Goal: Information Seeking & Learning: Check status

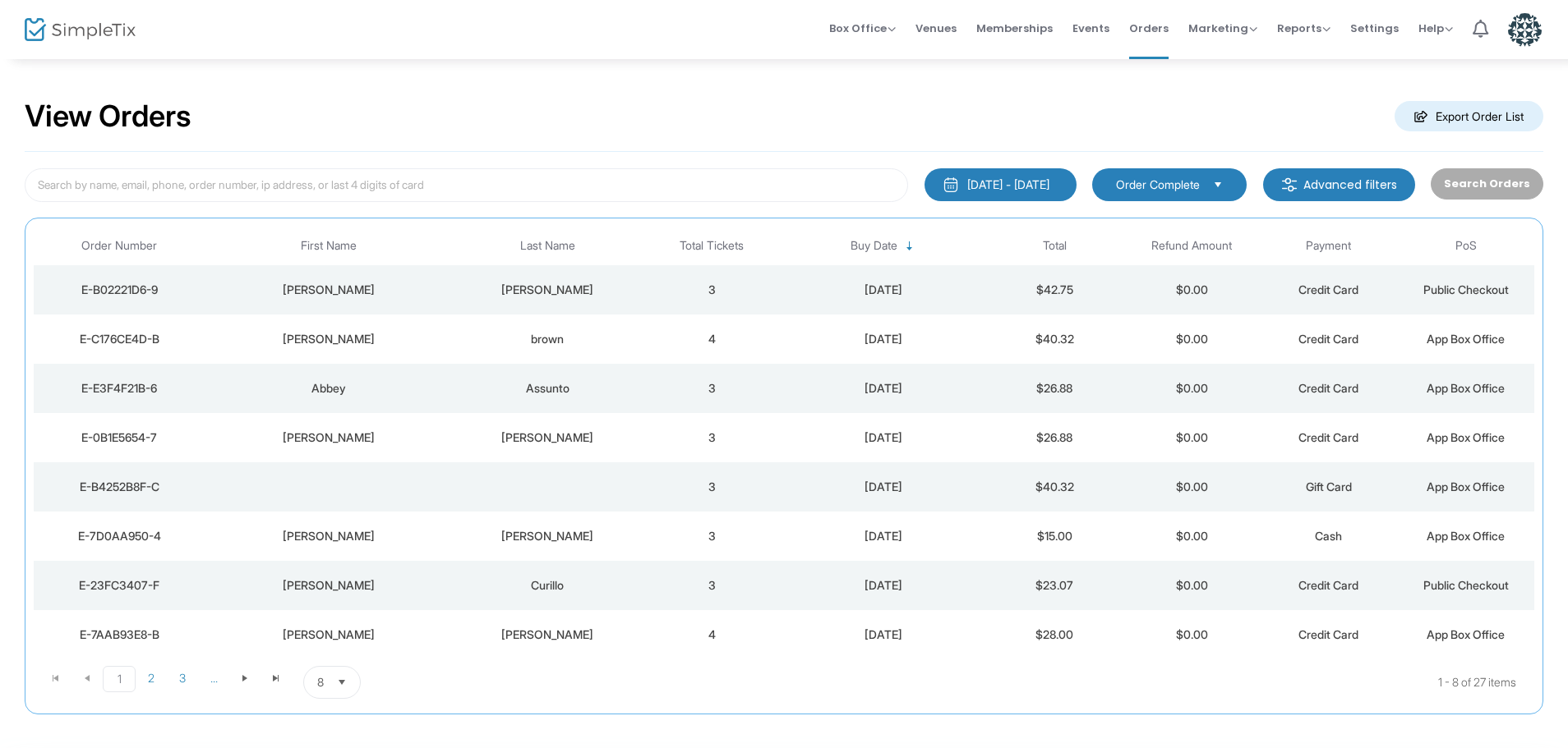
click at [512, 295] on div "Liberatore" at bounding box center [548, 290] width 183 height 17
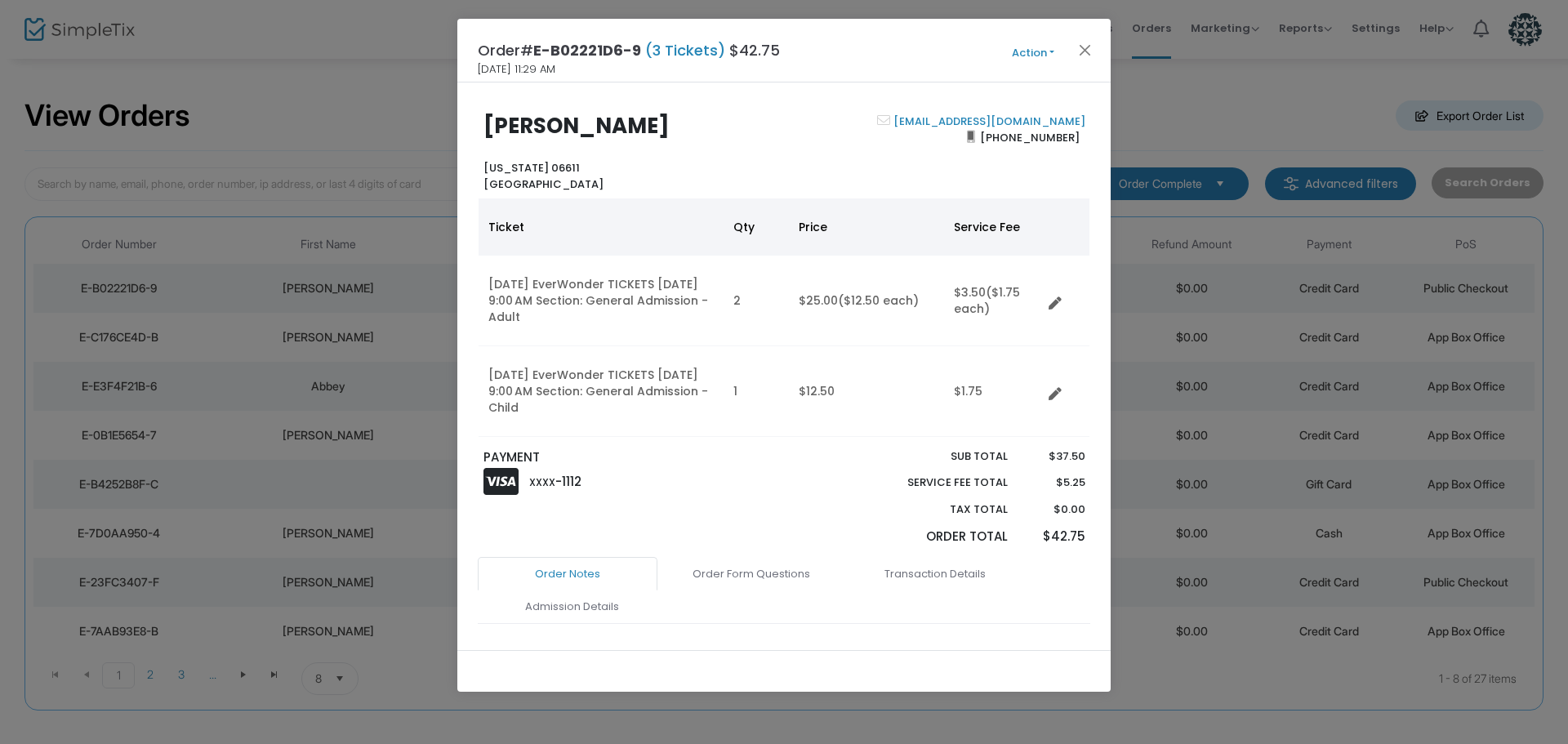
drag, startPoint x: 682, startPoint y: 124, endPoint x: 482, endPoint y: 135, distance: 200.3
click at [482, 135] on div "Daniela Liberatore Connecticut 06611 United States" at bounding box center [630, 152] width 308 height 78
copy b "Daniela Liberatore"
click at [1084, 51] on button "Close" at bounding box center [1085, 49] width 21 height 21
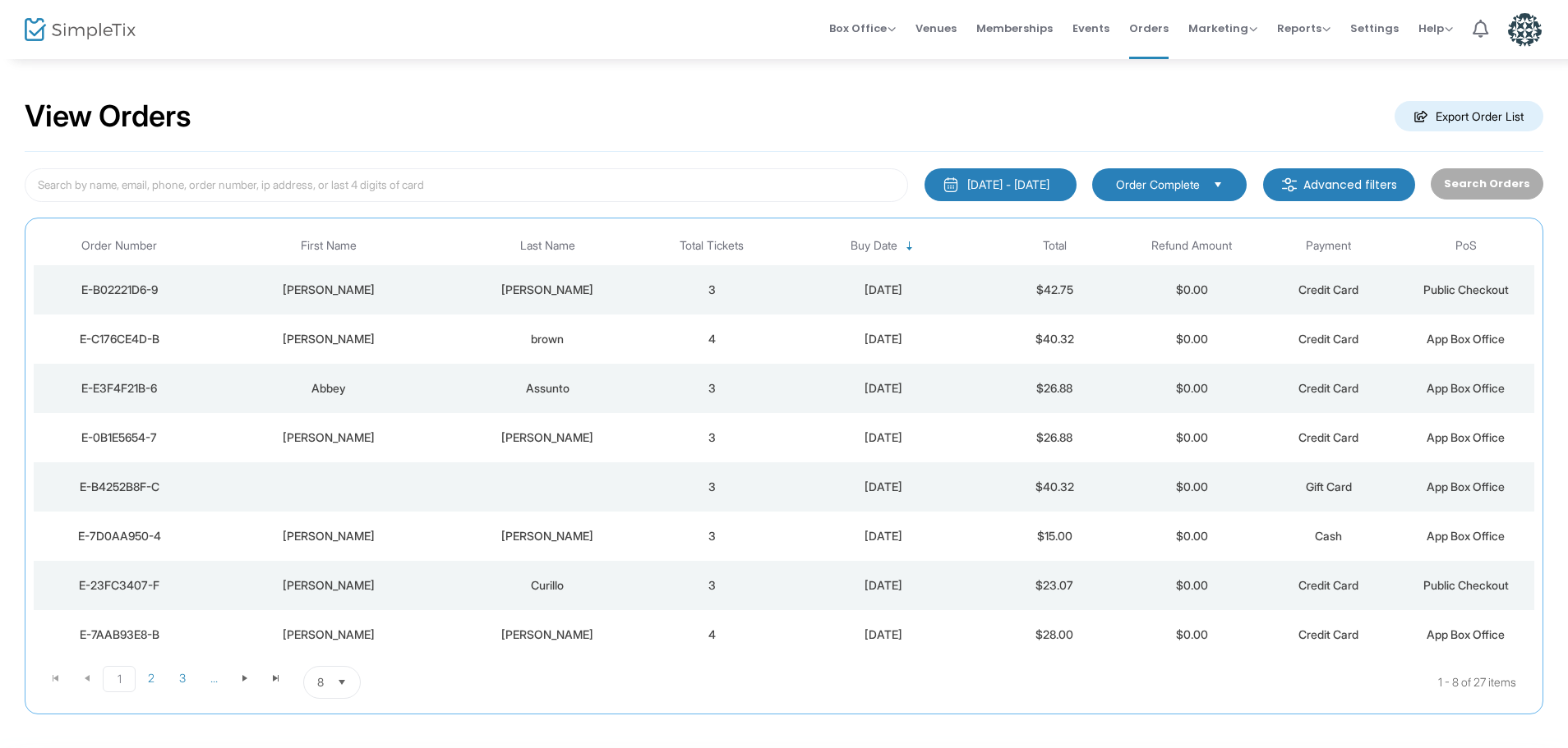
click at [329, 387] on div "Abbey" at bounding box center [327, 388] width 238 height 17
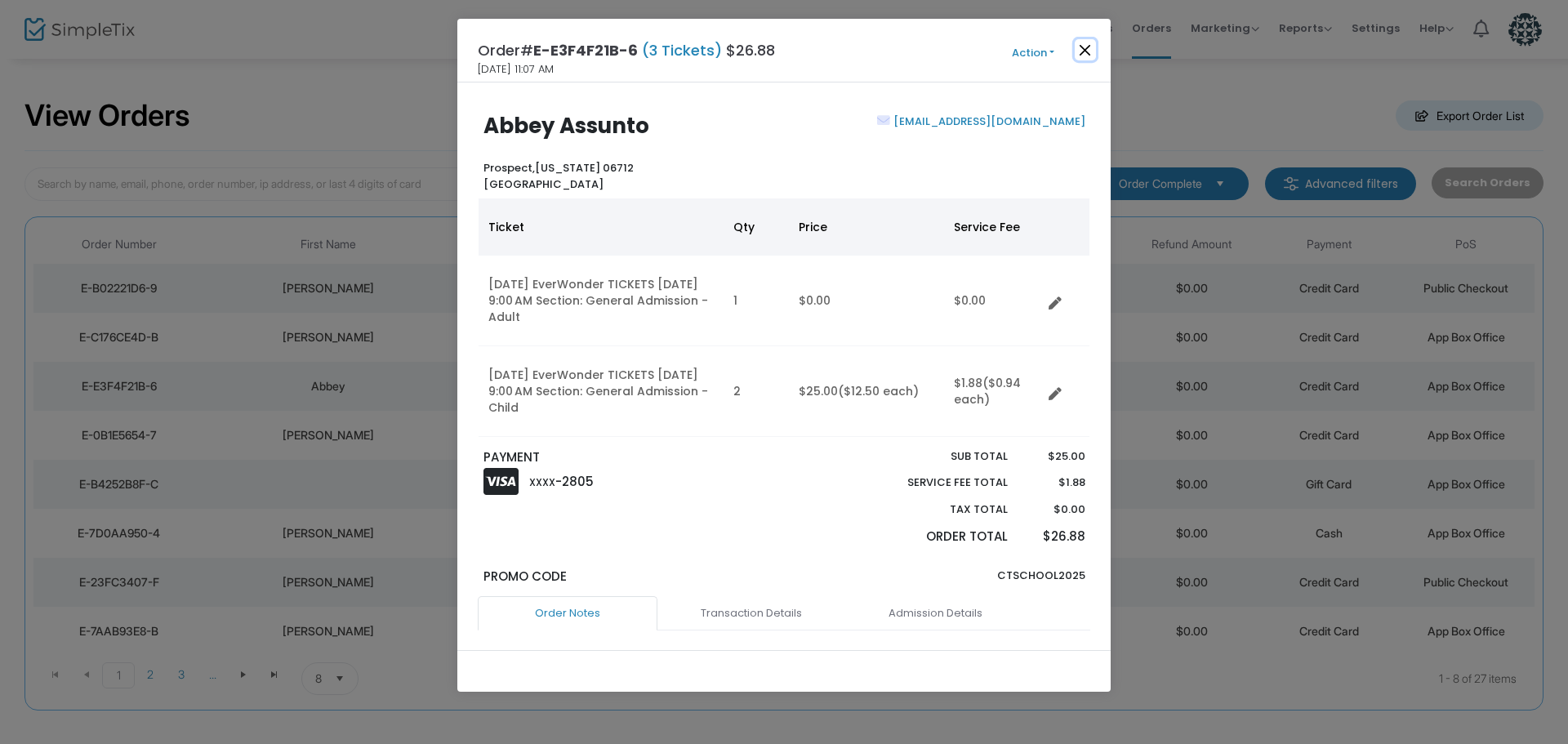
click at [1084, 48] on button "Close" at bounding box center [1085, 49] width 21 height 21
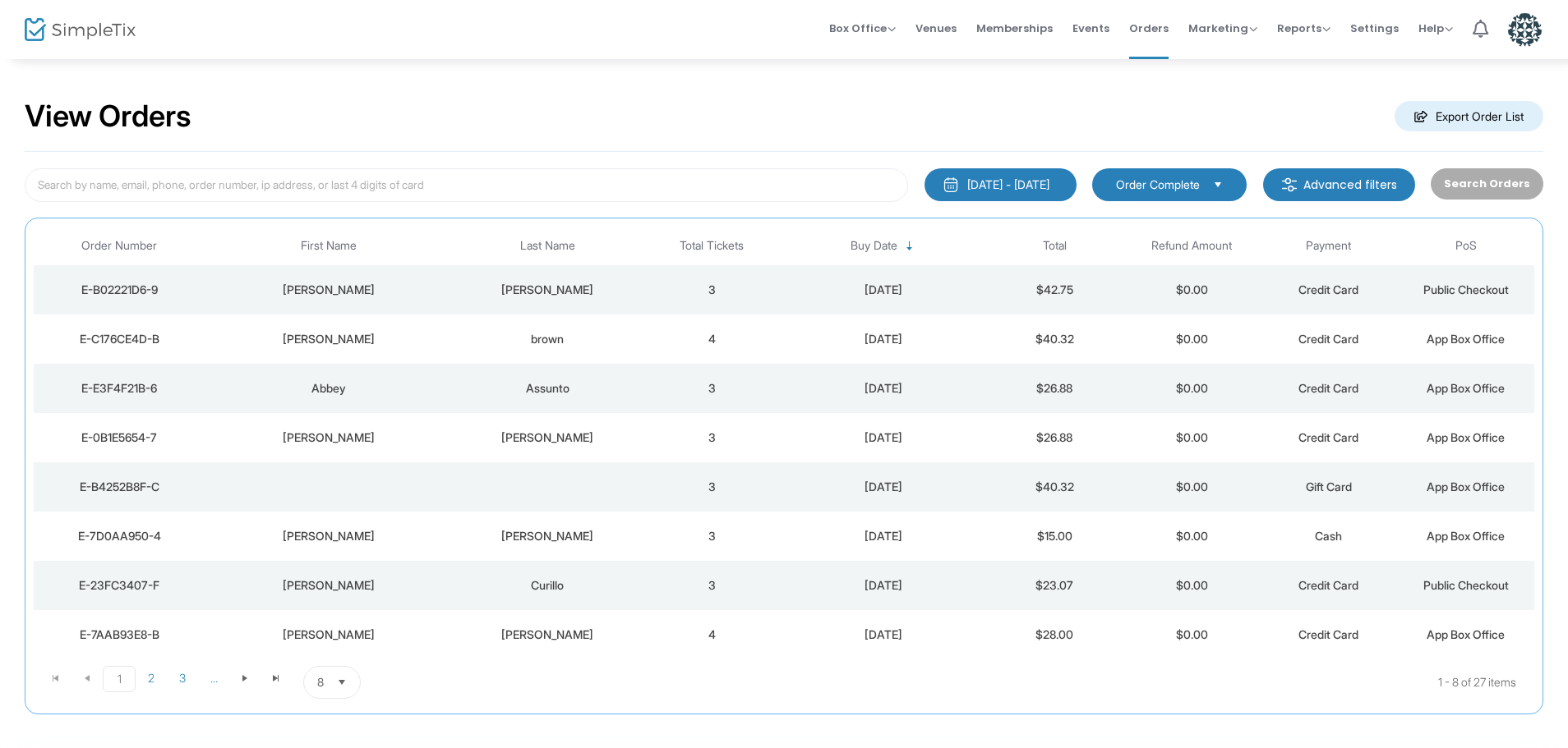
scroll to position [73, 0]
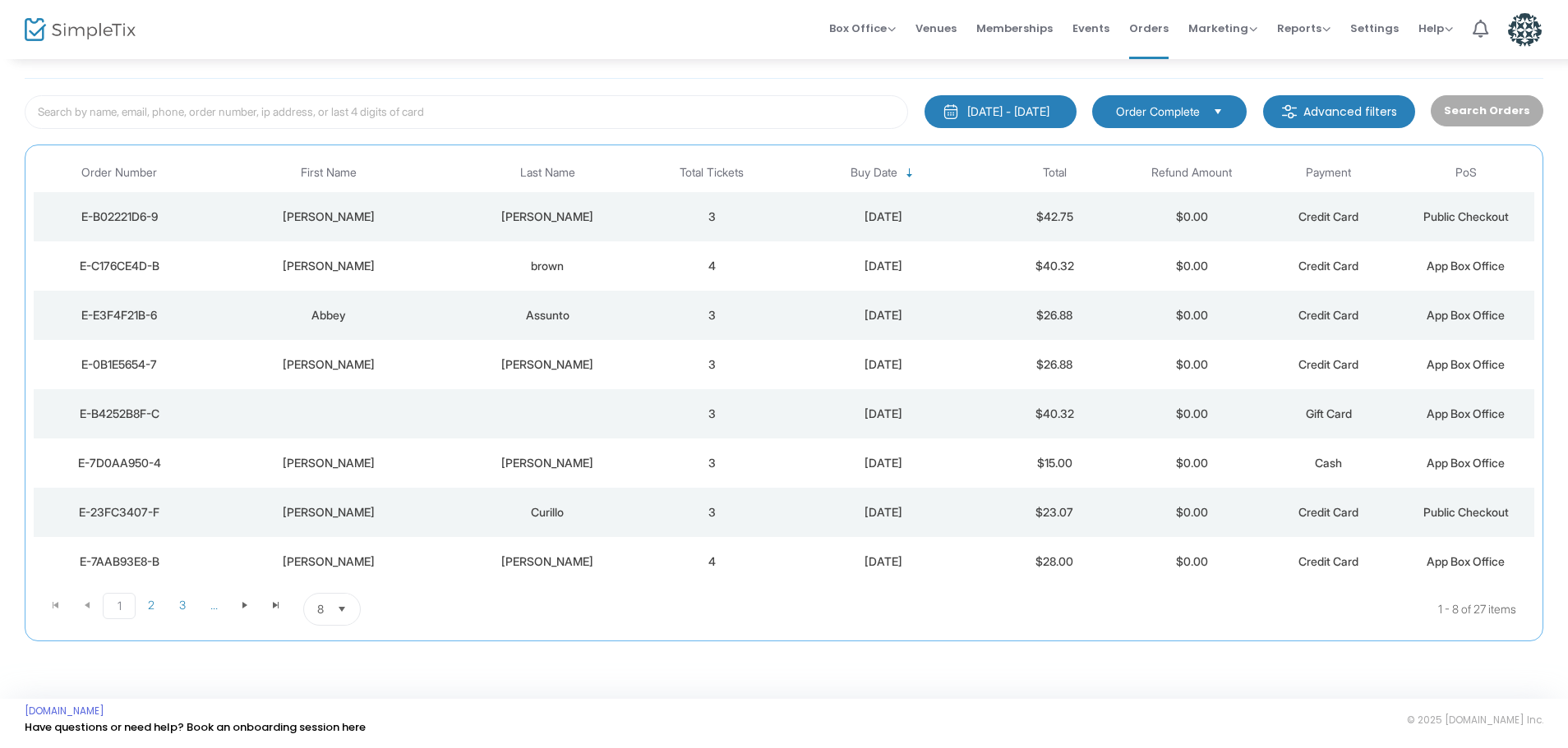
click at [334, 612] on span "Select" at bounding box center [342, 609] width 27 height 27
click at [325, 519] on li "25" at bounding box center [332, 509] width 57 height 33
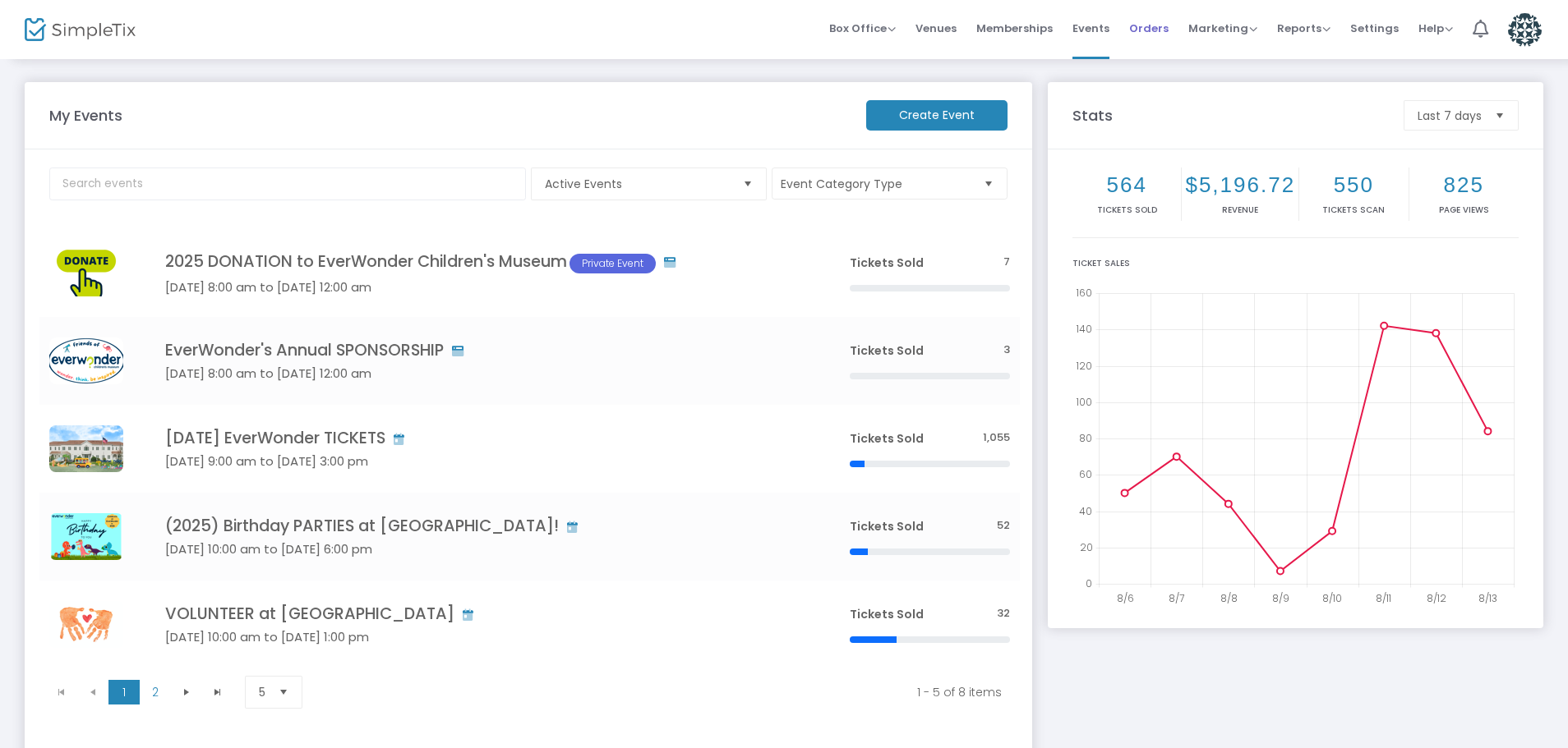
click at [1133, 29] on li "Orders" at bounding box center [1148, 29] width 59 height 59
